Goal: Check status: Check status

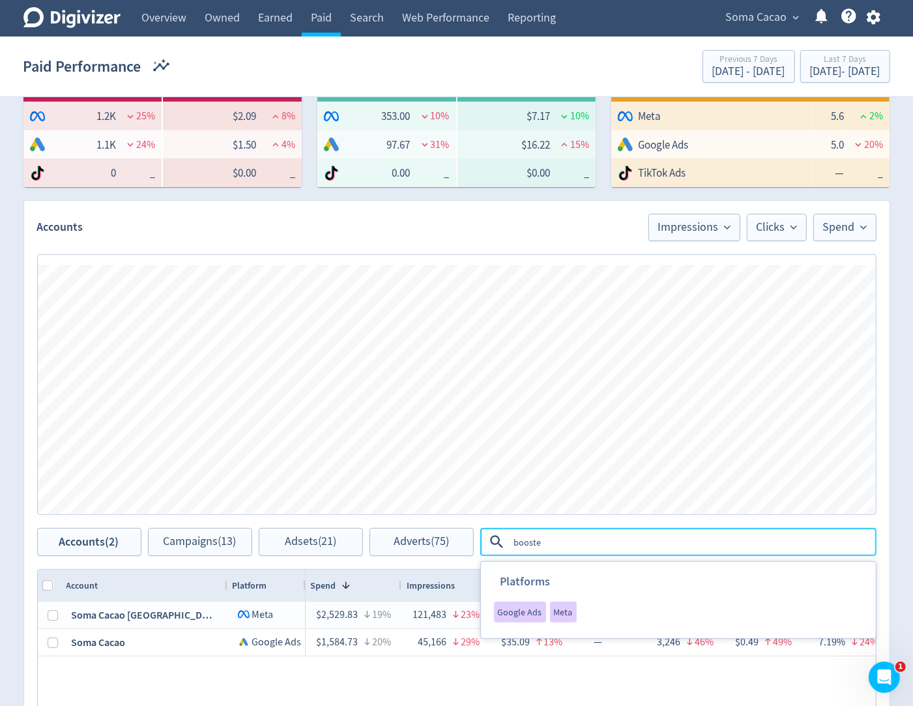
type textarea "boosted"
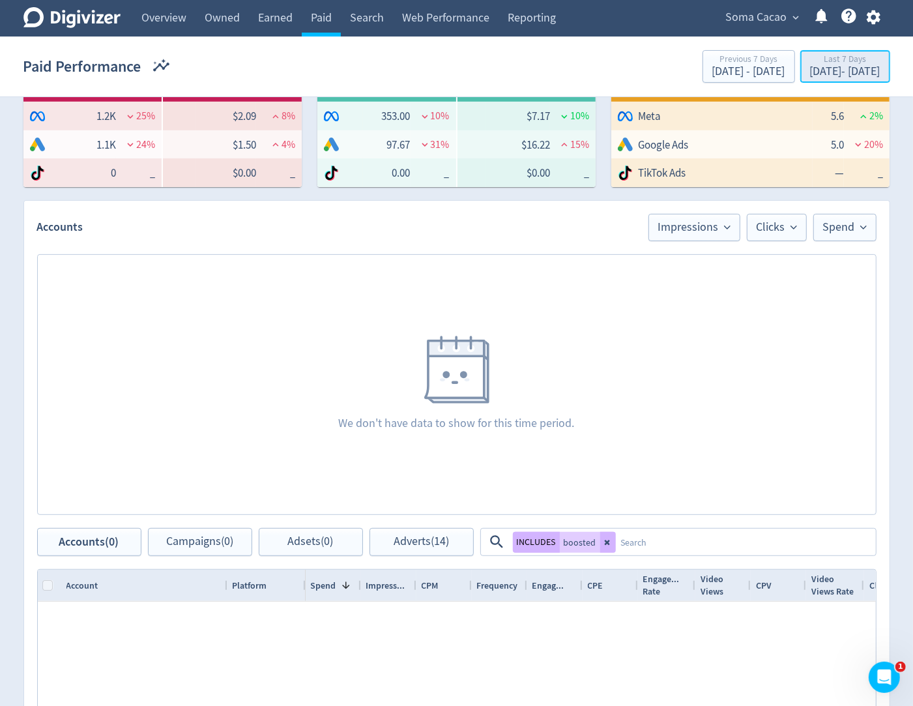
click at [810, 69] on div "[DATE] - [DATE]" at bounding box center [845, 72] width 70 height 12
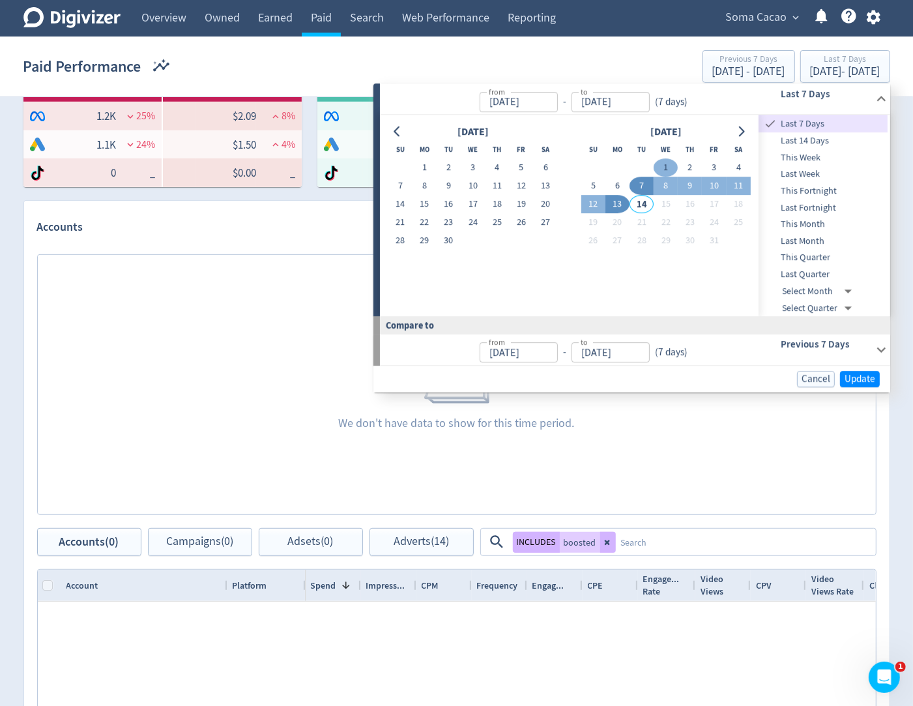
click at [665, 170] on button "1" at bounding box center [666, 168] width 24 height 18
type input "[DATE]"
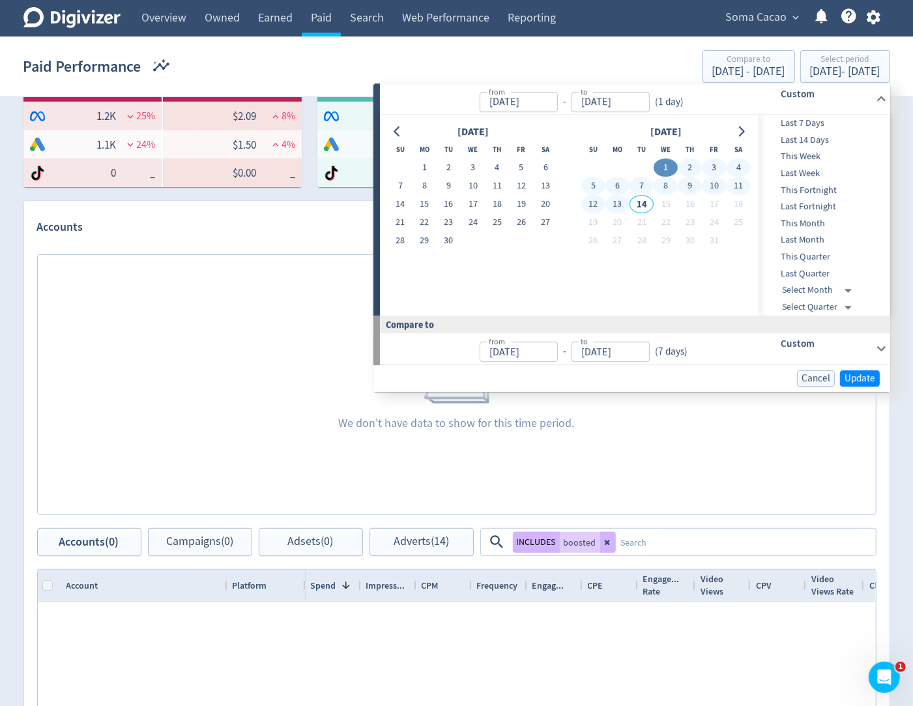
click at [620, 201] on button "13" at bounding box center [618, 205] width 24 height 18
type input "[DATE]"
click at [842, 376] on button "Update" at bounding box center [860, 378] width 40 height 16
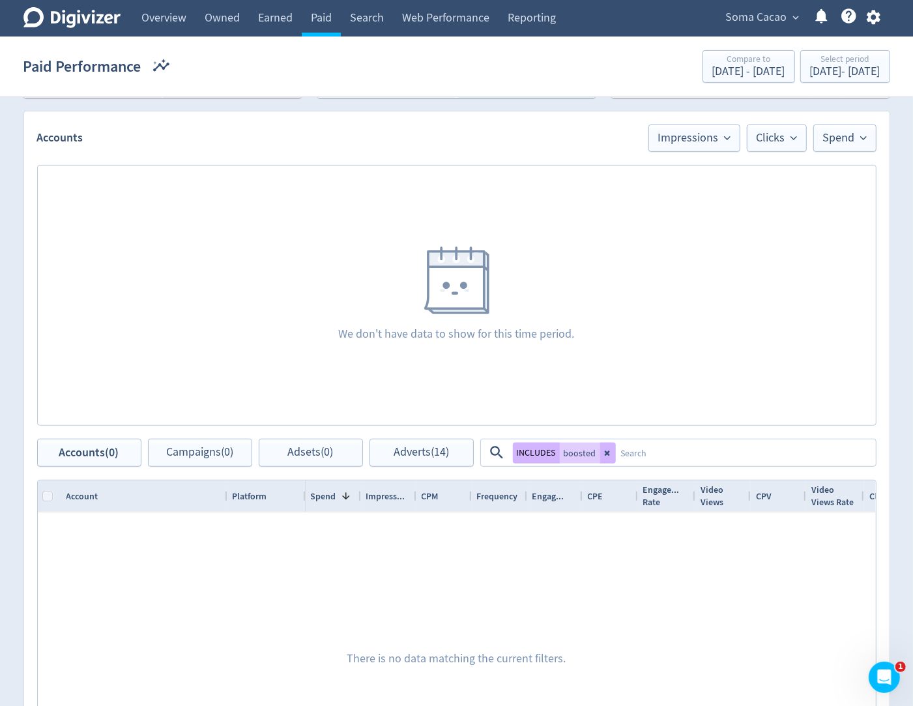
scroll to position [338, 0]
click at [422, 452] on span "Adverts (14)" at bounding box center [421, 451] width 55 height 12
